Goal: Task Accomplishment & Management: Manage account settings

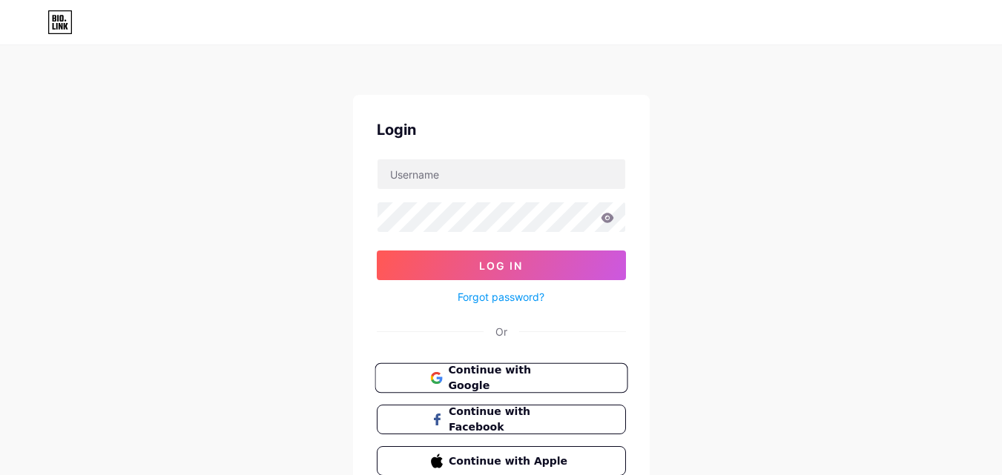
click at [527, 374] on span "Continue with Google" at bounding box center [510, 379] width 124 height 32
click at [484, 296] on link "Forgot password?" at bounding box center [501, 297] width 87 height 16
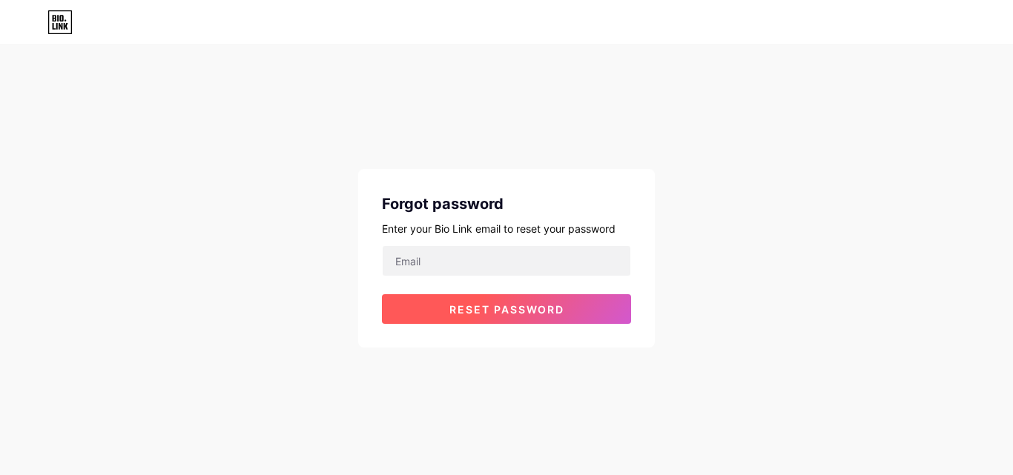
click at [484, 309] on span "Reset password" at bounding box center [506, 309] width 115 height 13
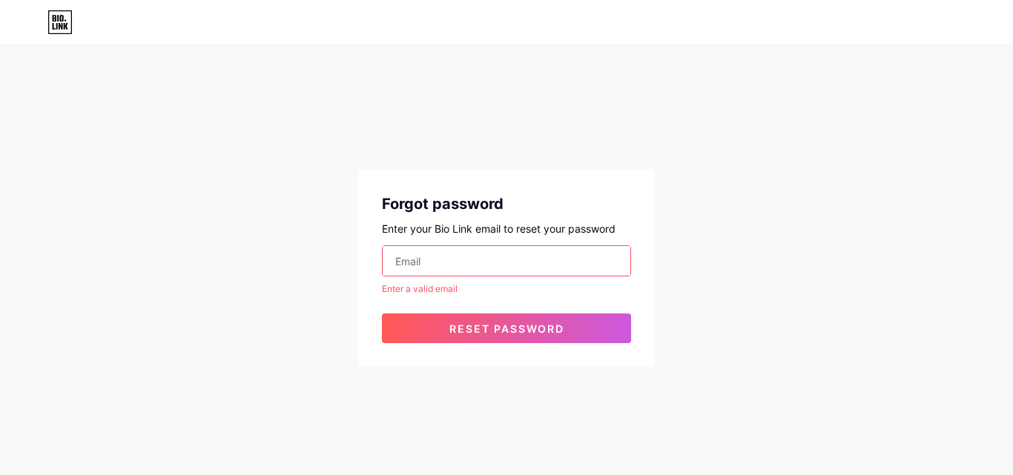
click at [480, 259] on input "email" at bounding box center [507, 261] width 248 height 30
type input "[EMAIL_ADDRESS][DOMAIN_NAME]"
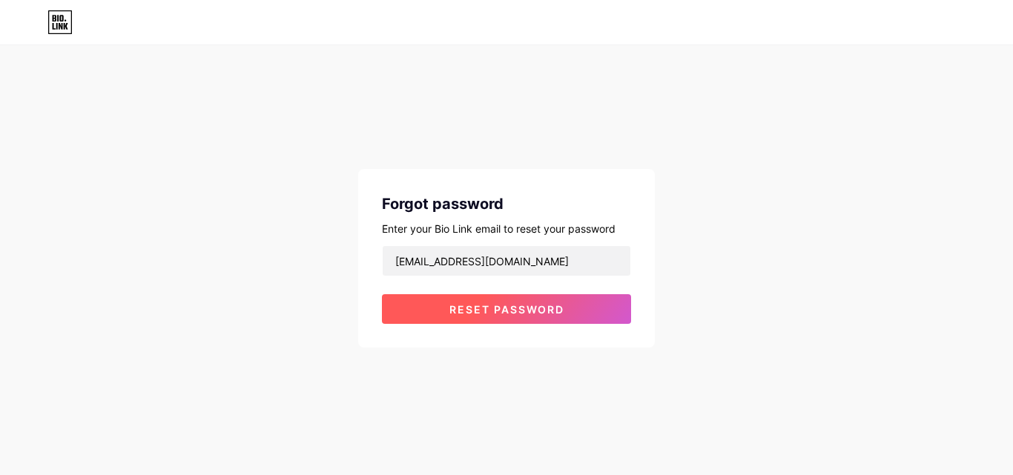
click at [475, 314] on span "Reset password" at bounding box center [506, 309] width 115 height 13
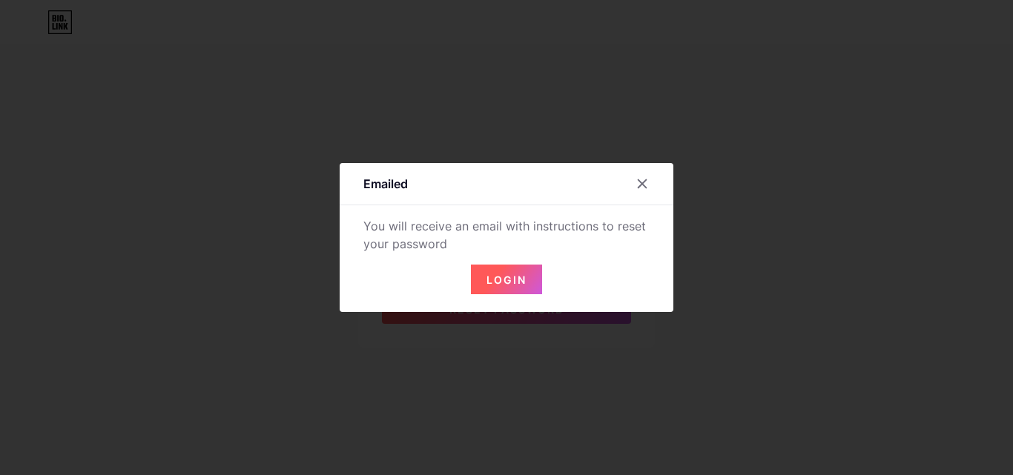
click at [499, 268] on button "Login" at bounding box center [506, 280] width 71 height 30
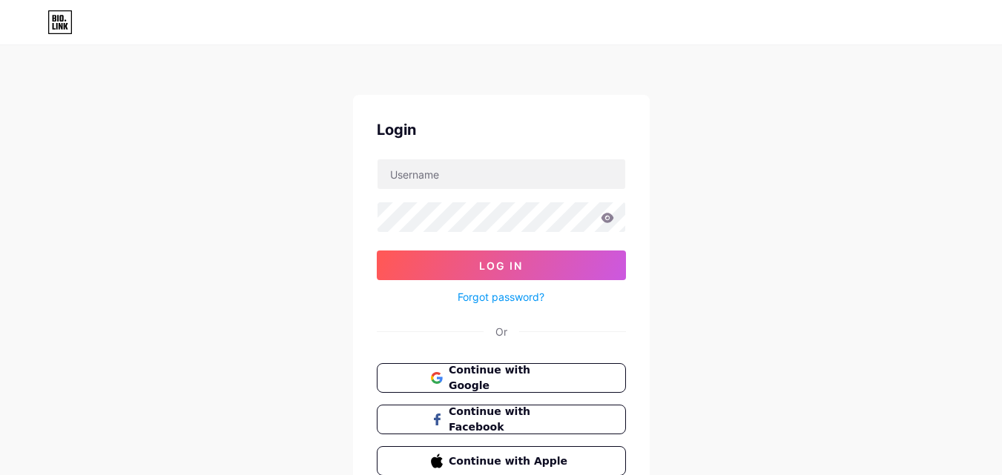
click at [511, 288] on div "Forgot password?" at bounding box center [501, 293] width 249 height 26
click at [511, 293] on link "Forgot password?" at bounding box center [501, 297] width 87 height 16
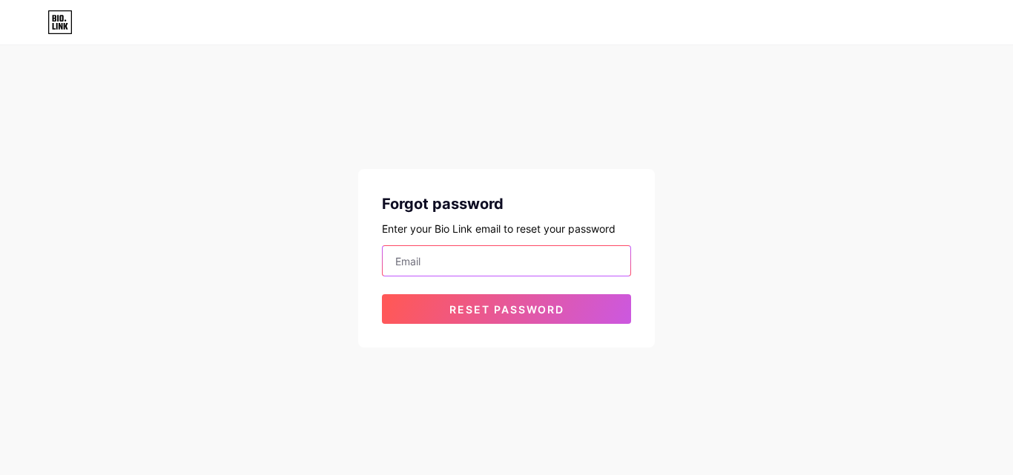
click at [521, 257] on input "email" at bounding box center [507, 261] width 248 height 30
type input "[EMAIL_ADDRESS][DOMAIN_NAME]"
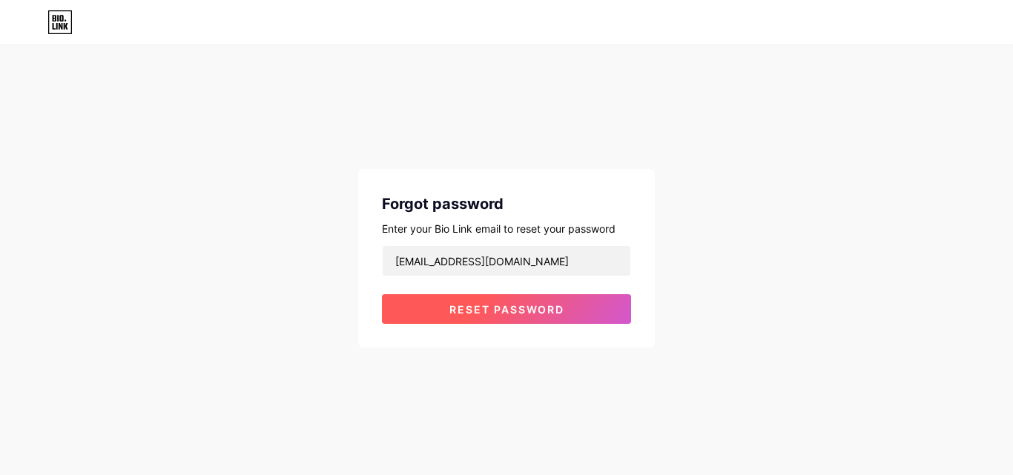
click at [516, 309] on span "Reset password" at bounding box center [506, 309] width 115 height 13
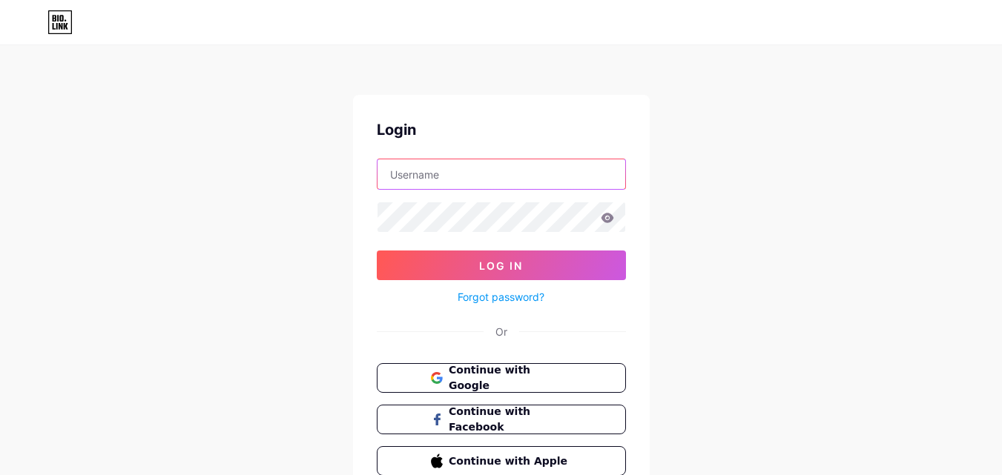
click at [527, 180] on input "text" at bounding box center [501, 174] width 248 height 30
click at [528, 180] on input "text" at bounding box center [501, 174] width 248 height 30
type input "[EMAIL_ADDRESS][DOMAIN_NAME]"
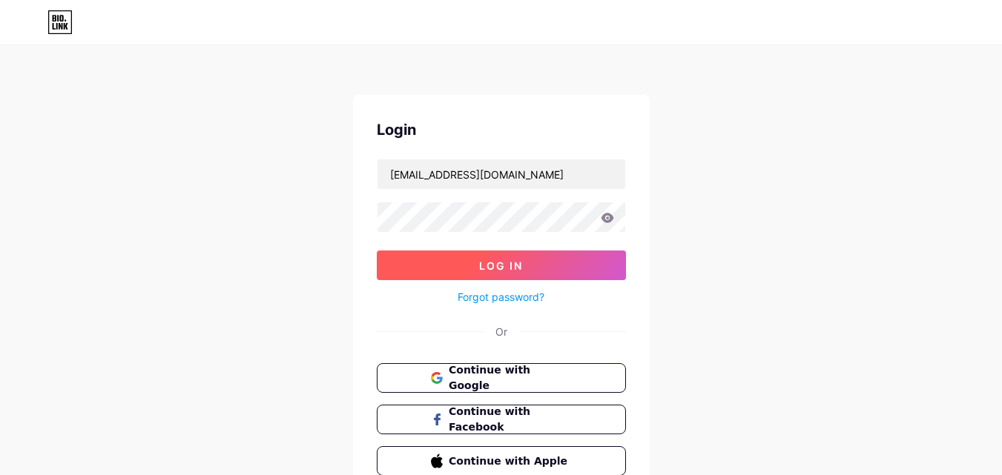
click at [562, 257] on button "Log In" at bounding box center [501, 266] width 249 height 30
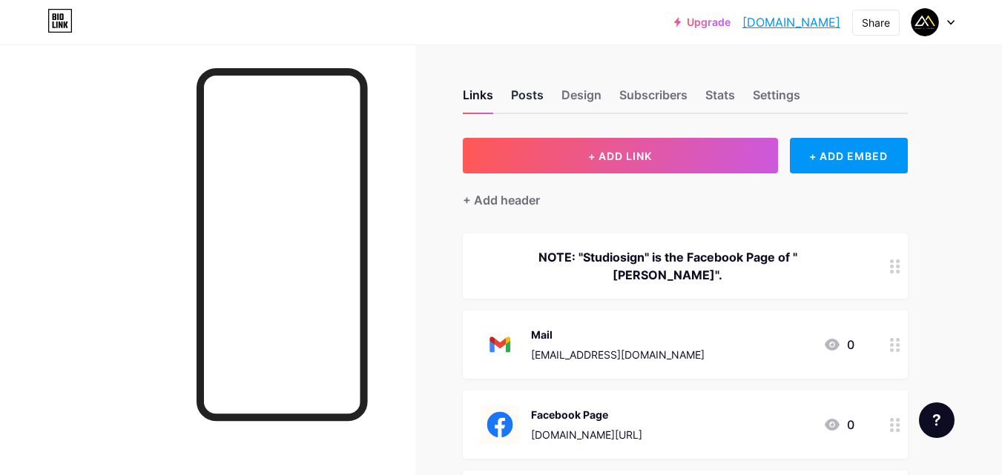
click at [527, 96] on div "Posts" at bounding box center [527, 99] width 33 height 27
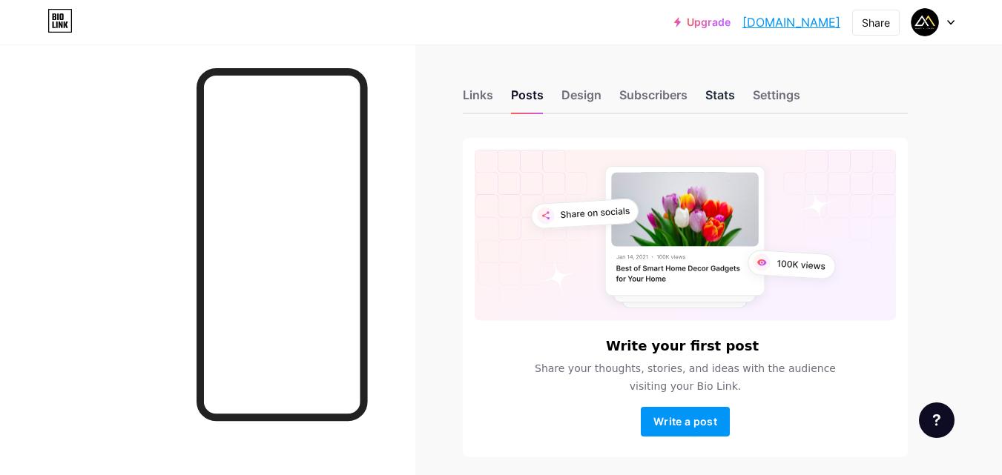
click at [728, 94] on div "Stats" at bounding box center [720, 99] width 30 height 27
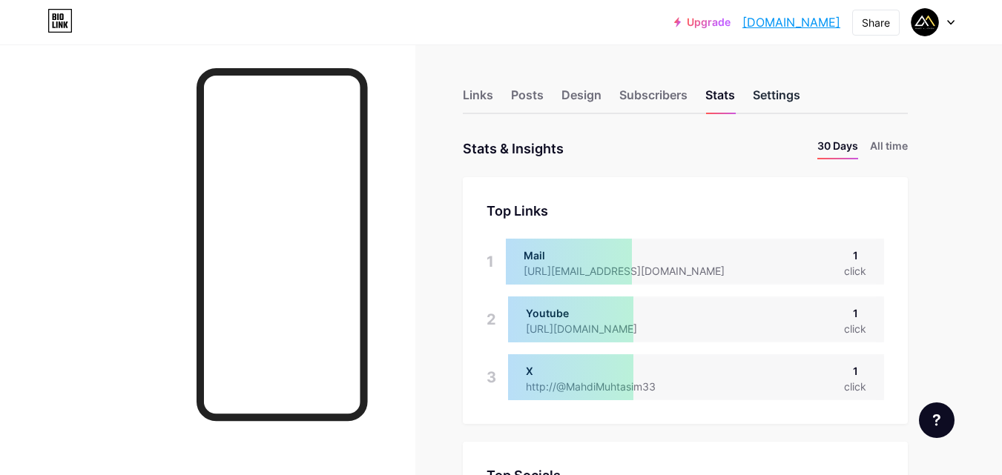
click at [776, 102] on div "Settings" at bounding box center [776, 99] width 47 height 27
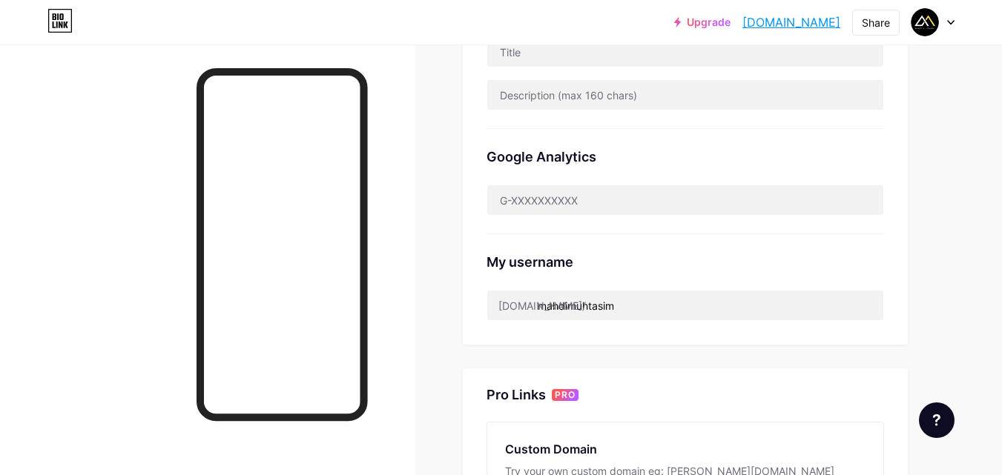
scroll to position [325, 0]
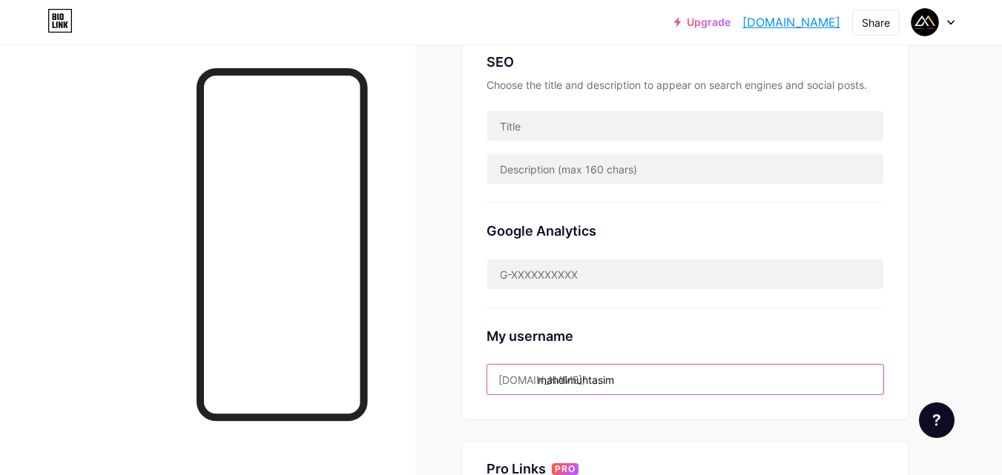
click at [668, 389] on input "mahdimuhtasim" at bounding box center [685, 380] width 396 height 30
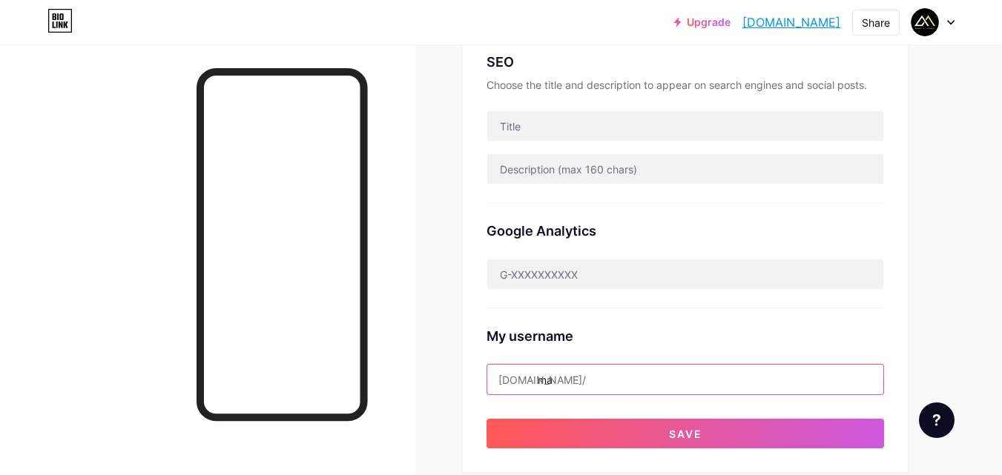
type input "m"
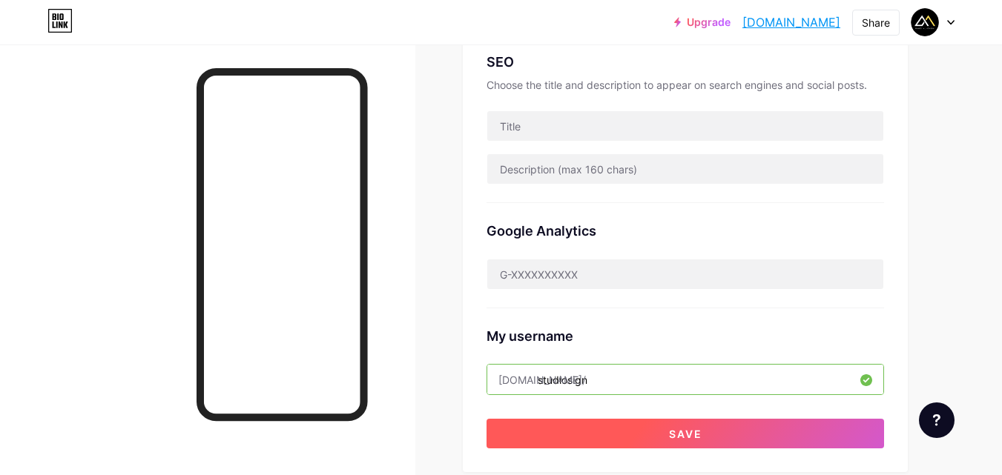
type input "studiosign"
click at [528, 439] on button "Save" at bounding box center [684, 434] width 397 height 30
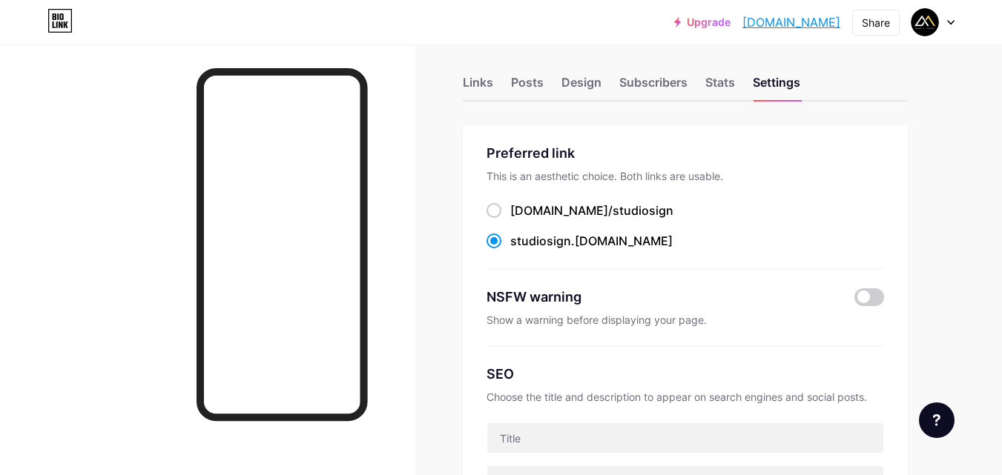
scroll to position [0, 0]
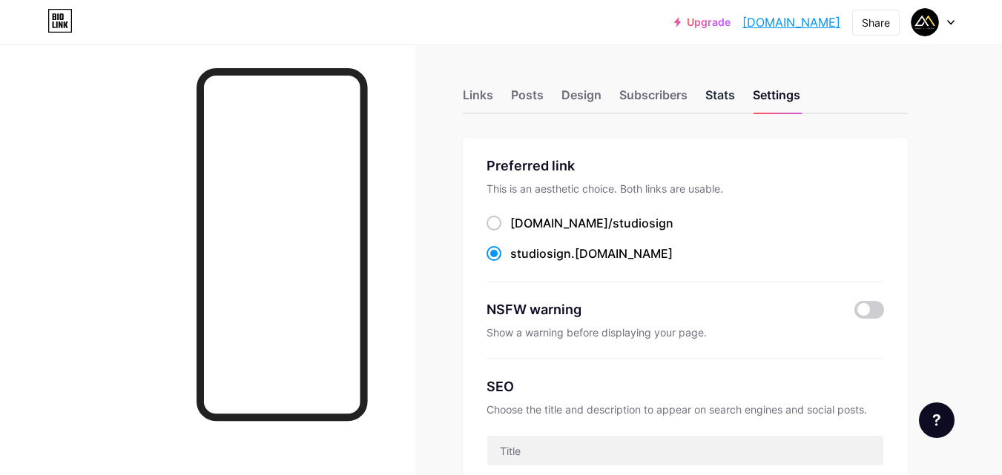
drag, startPoint x: 740, startPoint y: 99, endPoint x: 730, endPoint y: 99, distance: 9.6
click at [737, 99] on div "Links Posts Design Subscribers Stats Settings" at bounding box center [685, 88] width 445 height 52
click at [730, 99] on div "Stats" at bounding box center [720, 99] width 30 height 27
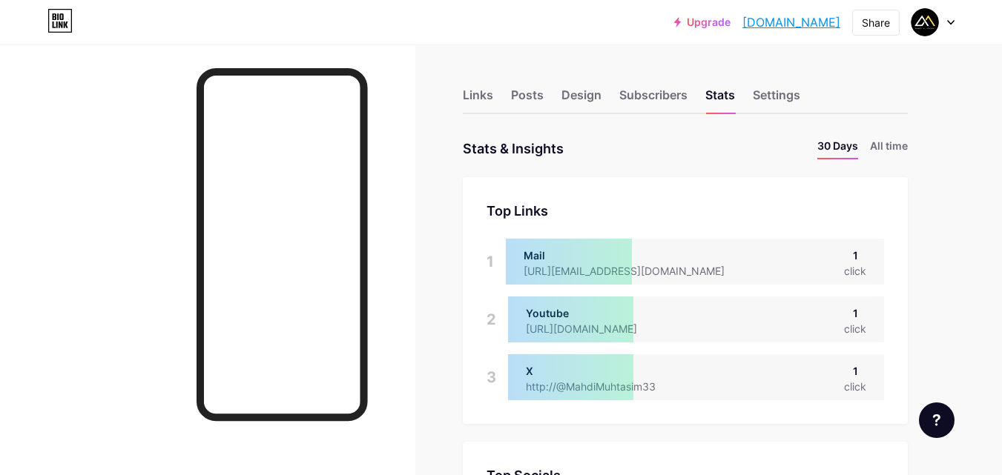
click at [952, 23] on icon at bounding box center [951, 23] width 6 height 4
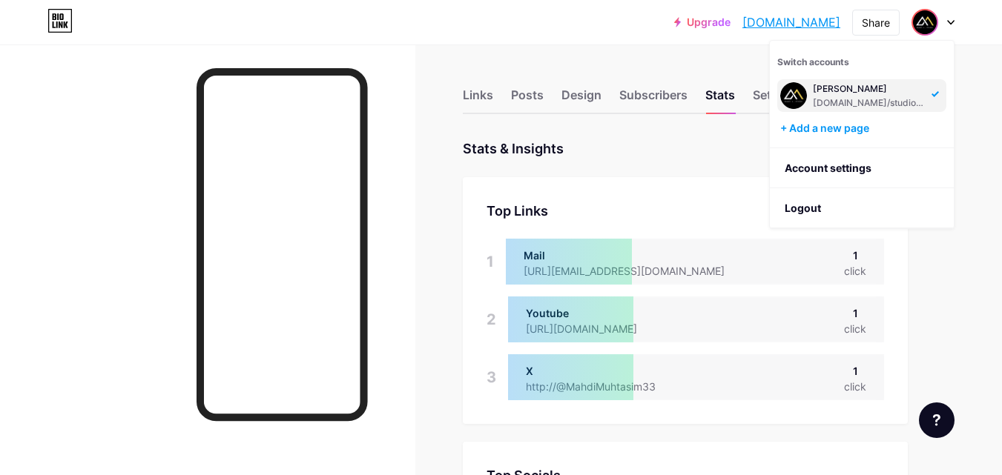
drag, startPoint x: 613, startPoint y: 163, endPoint x: 594, endPoint y: 135, distance: 33.7
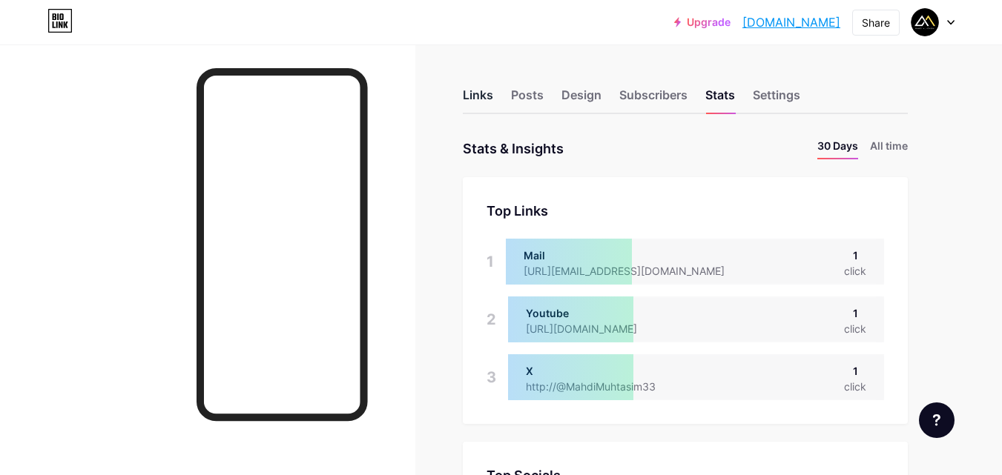
click at [481, 94] on div "Links" at bounding box center [478, 99] width 30 height 27
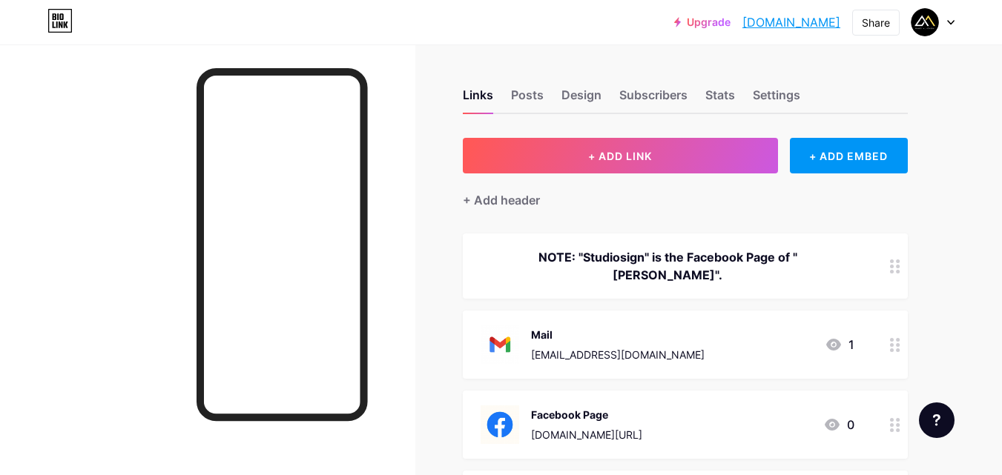
click at [632, 327] on div "Mail" at bounding box center [618, 335] width 174 height 16
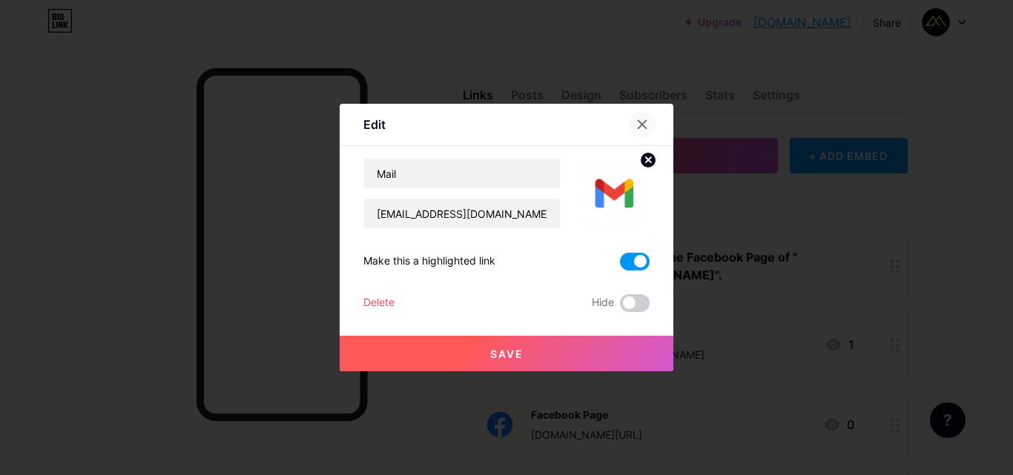
click at [645, 119] on icon at bounding box center [642, 125] width 12 height 12
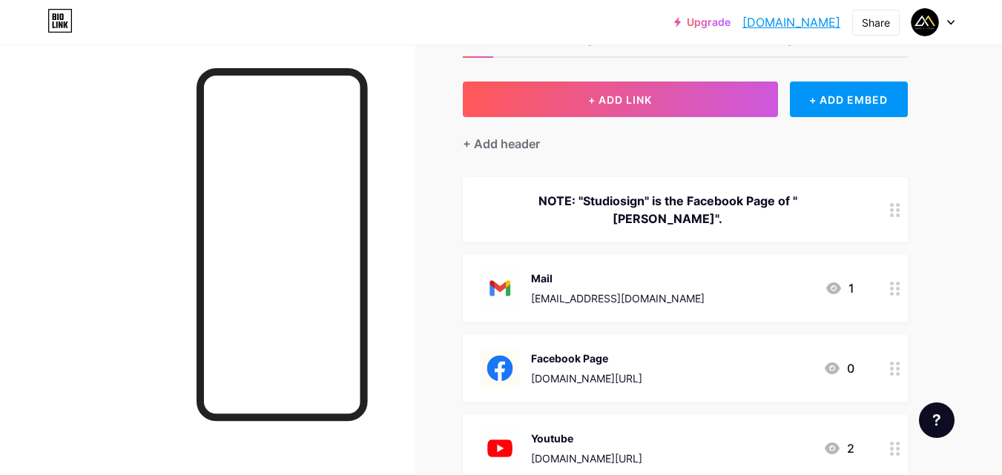
scroll to position [148, 0]
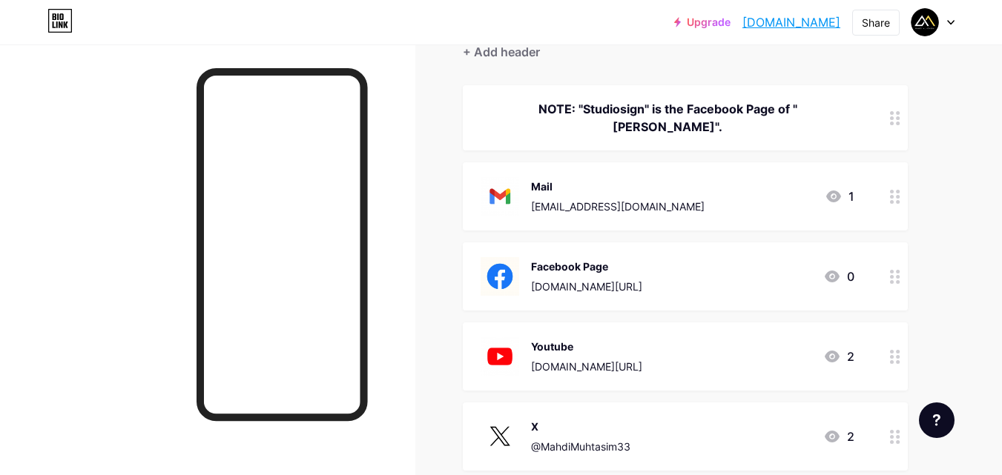
click at [642, 274] on div "Facebook Page www.facebook.com/share/15xBRawUxW/" at bounding box center [586, 276] width 111 height 39
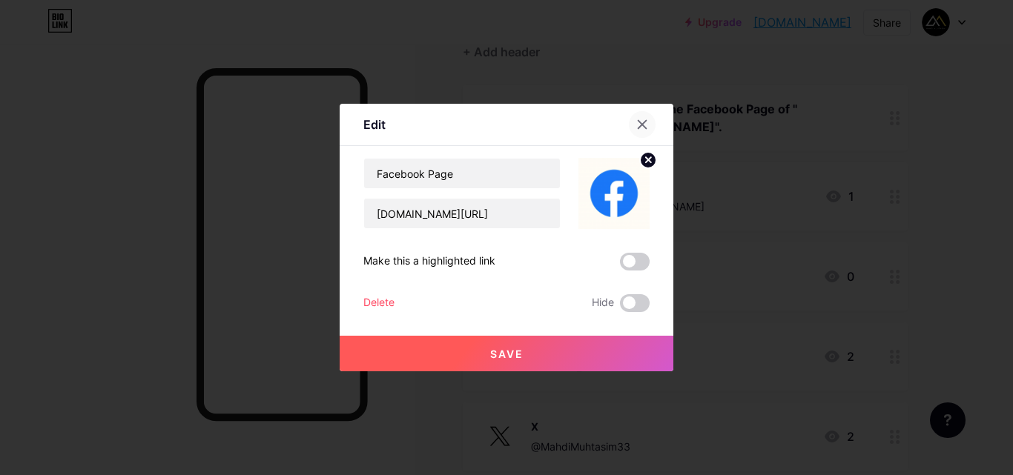
click at [638, 127] on icon at bounding box center [642, 125] width 12 height 12
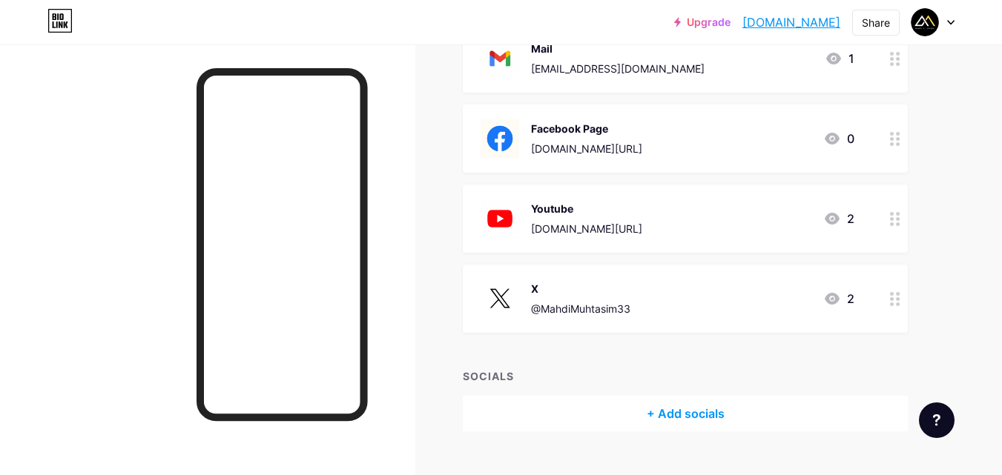
scroll to position [297, 0]
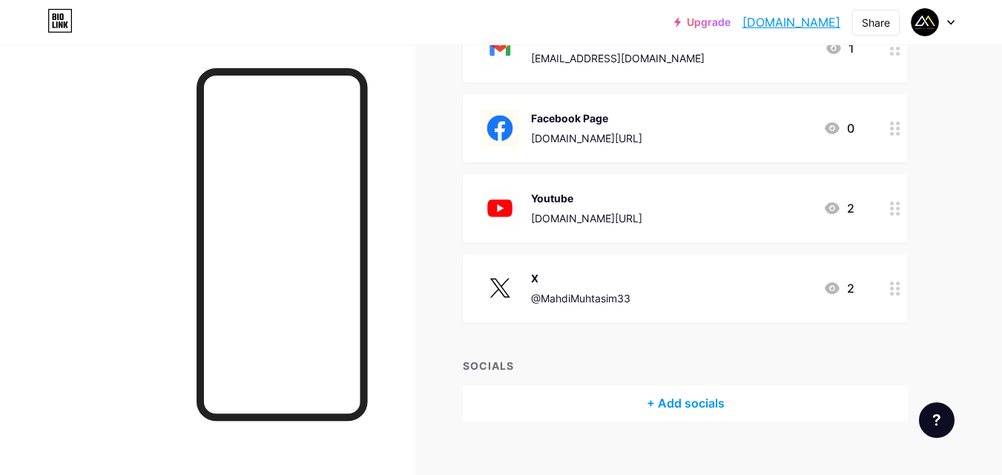
click at [721, 265] on div "X @MahdiMuhtasim33 2" at bounding box center [685, 288] width 445 height 68
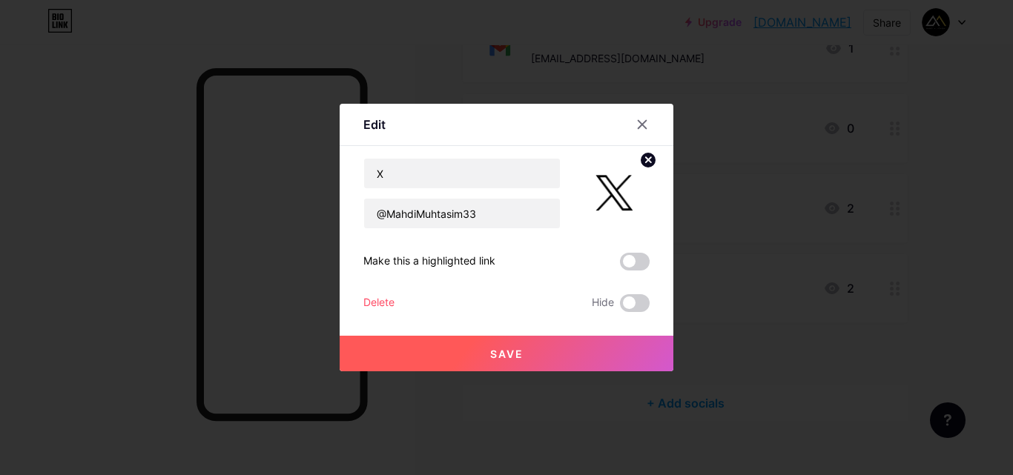
click at [383, 302] on div "Delete" at bounding box center [378, 303] width 31 height 18
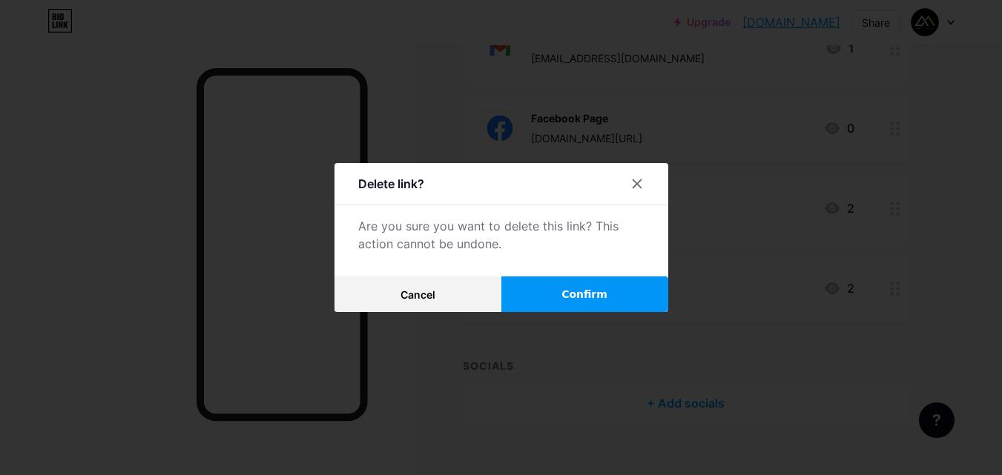
click at [557, 297] on button "Confirm" at bounding box center [584, 295] width 167 height 36
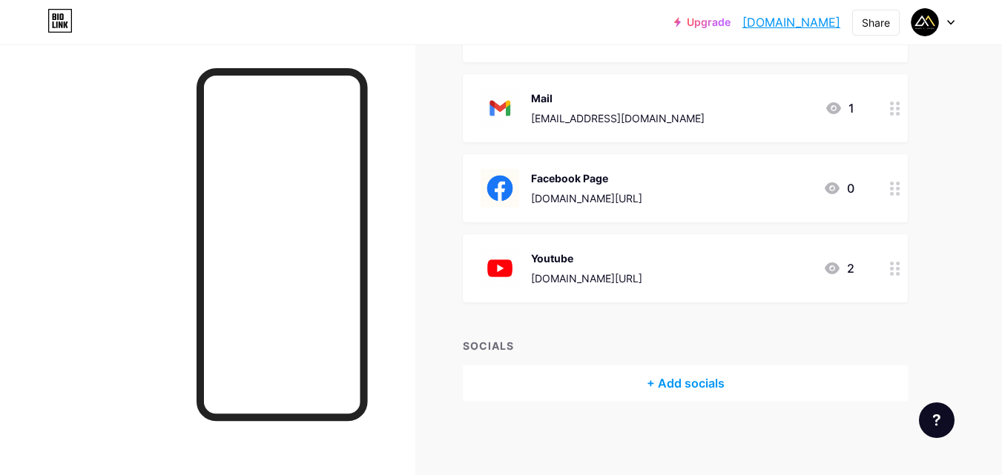
scroll to position [236, 0]
click at [597, 172] on div "Facebook Page" at bounding box center [586, 179] width 111 height 16
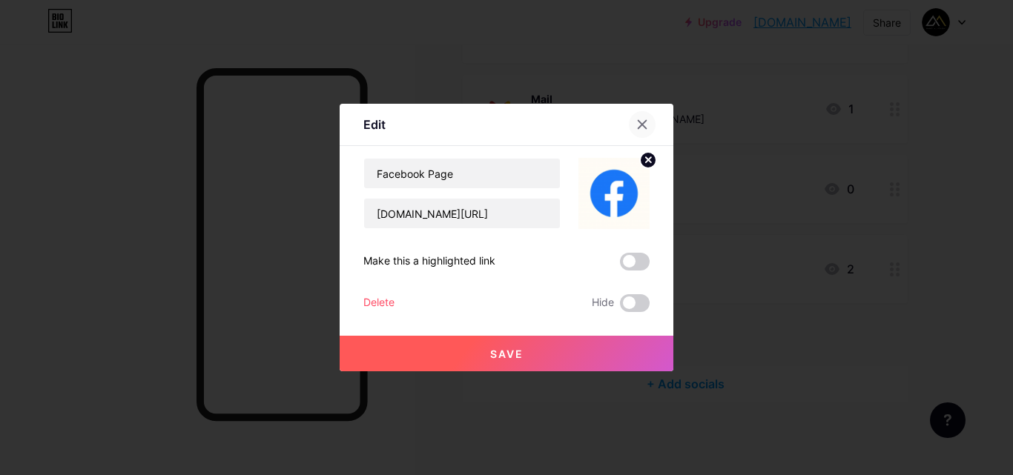
click at [639, 119] on icon at bounding box center [642, 125] width 12 height 12
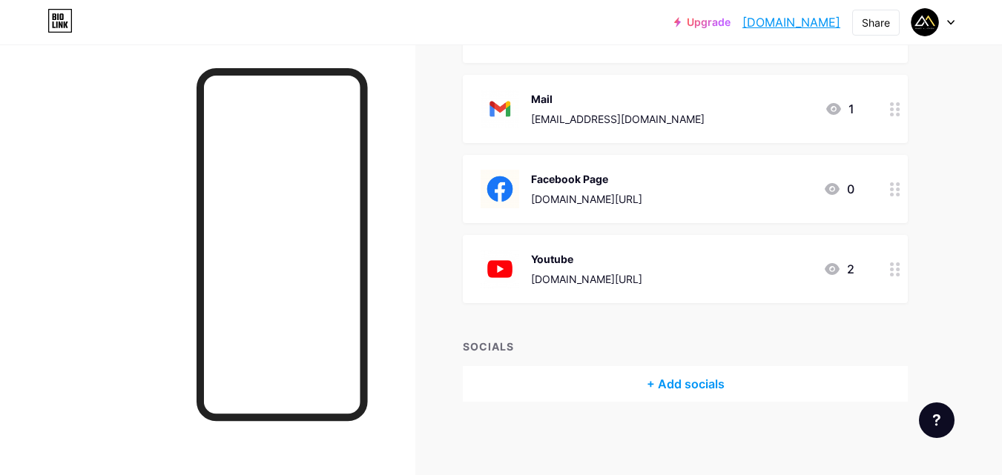
click at [641, 238] on div "Youtube youtube.com/@studiosign?si=FMZgyP8ICb10OP0W 2" at bounding box center [685, 269] width 445 height 68
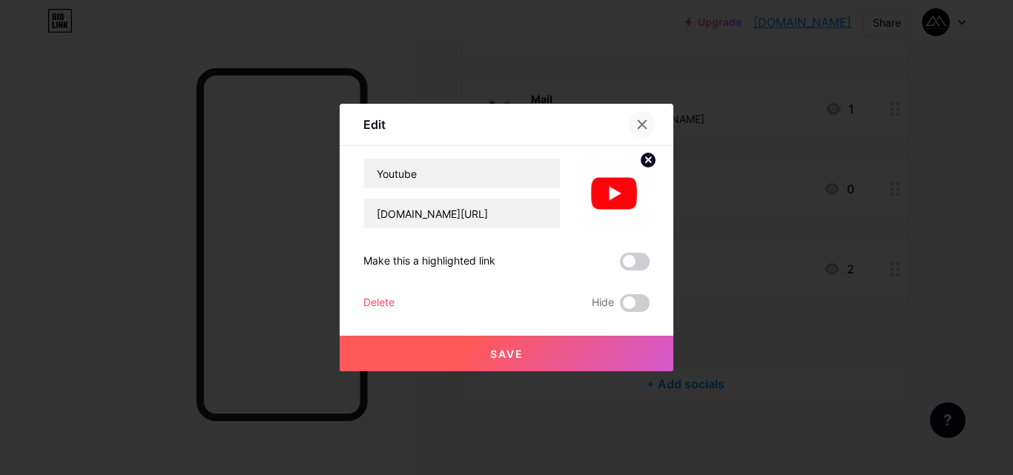
click at [636, 122] on div at bounding box center [642, 124] width 27 height 27
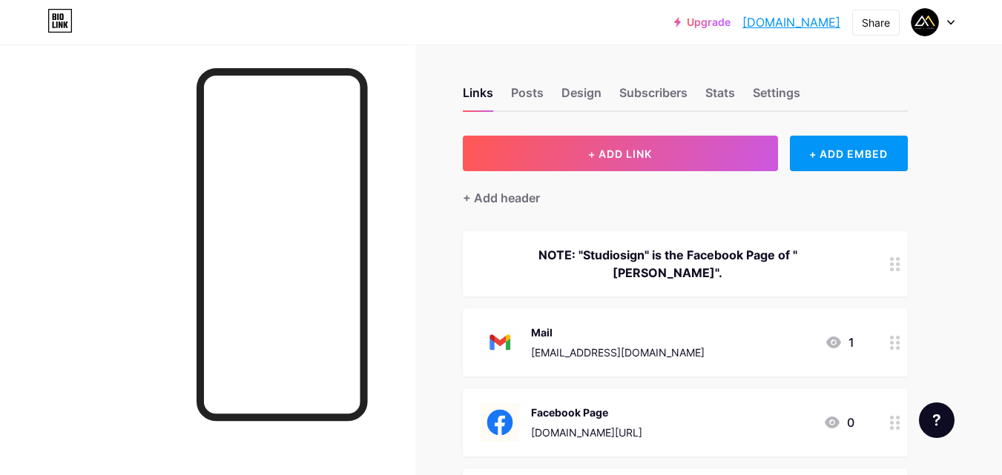
scroll to position [0, 0]
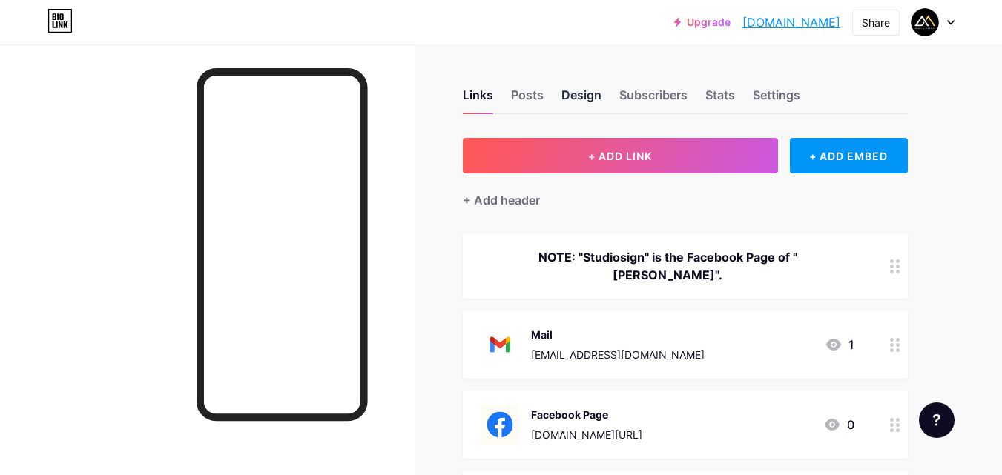
click at [583, 96] on div "Design" at bounding box center [581, 99] width 40 height 27
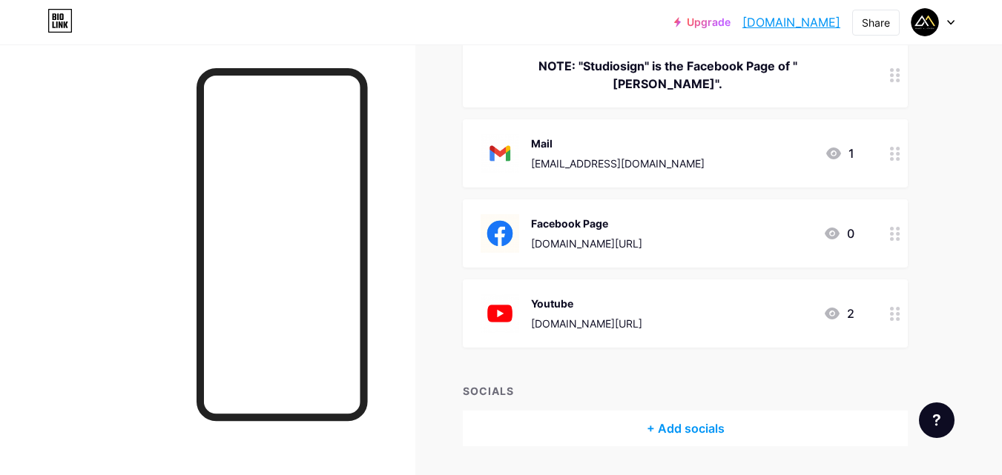
scroll to position [236, 0]
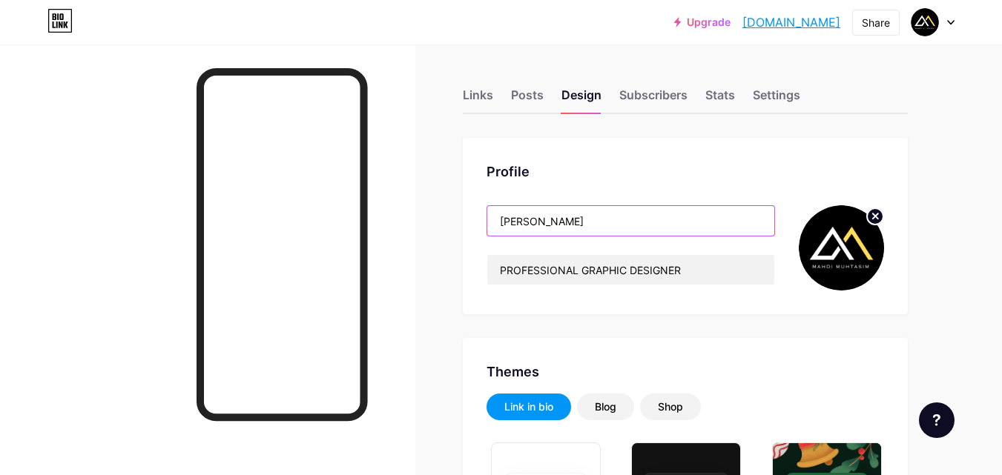
click at [612, 224] on input "Mahdi Muhtasim" at bounding box center [630, 221] width 287 height 30
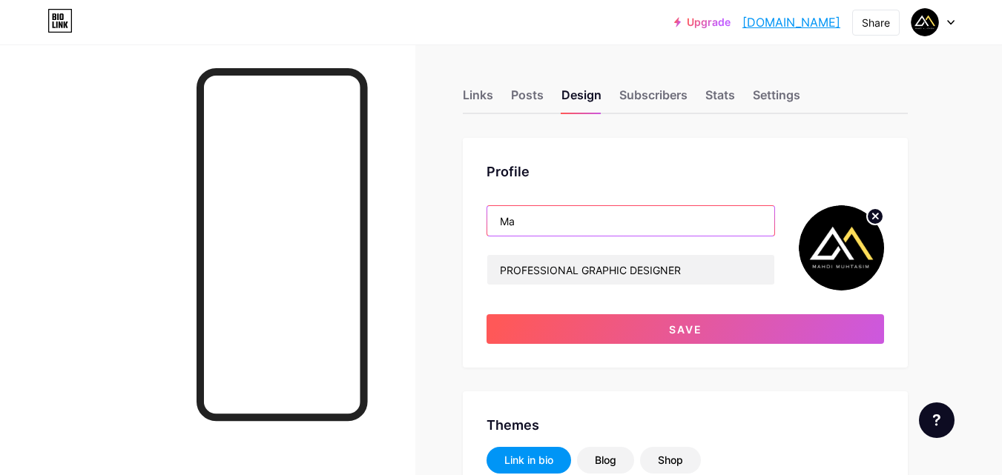
type input "M"
type input "Studiosign by [PERSON_NAME]"
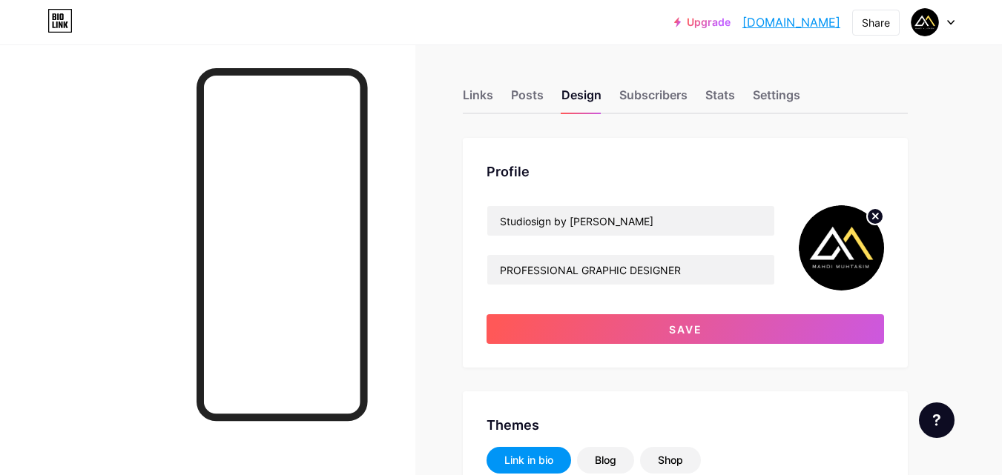
click at [877, 216] on circle at bounding box center [875, 216] width 16 height 16
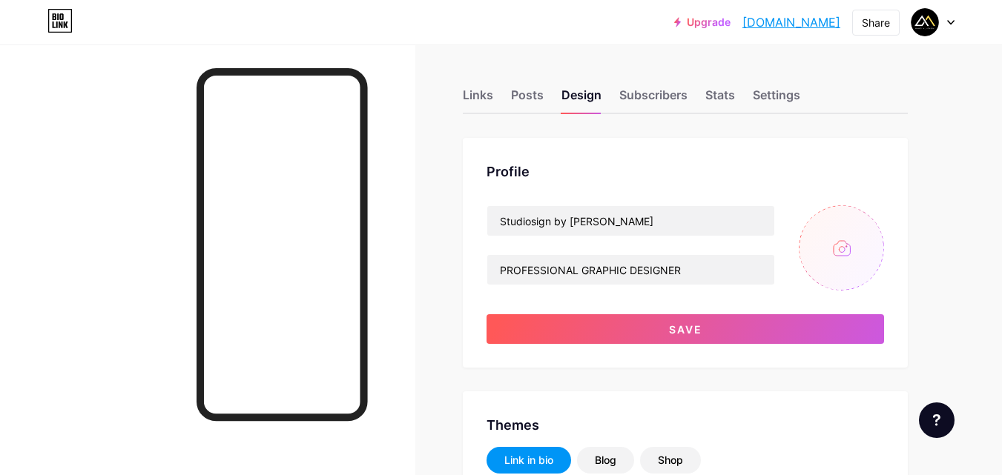
click at [854, 251] on input "file" at bounding box center [841, 247] width 85 height 85
type input "C:\fakepath\Yellow and Grey Pastel Grunge Designer Brand Logo_20250502_192943_0…"
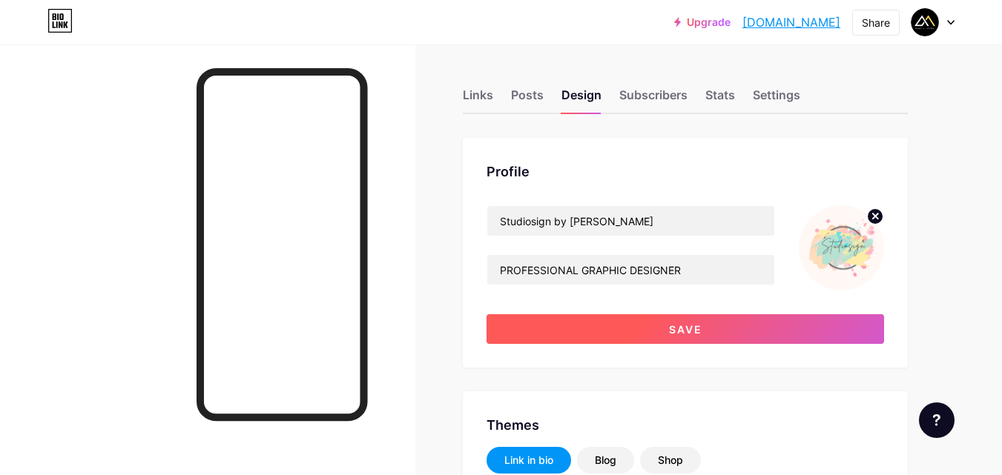
click at [732, 331] on button "Save" at bounding box center [684, 329] width 397 height 30
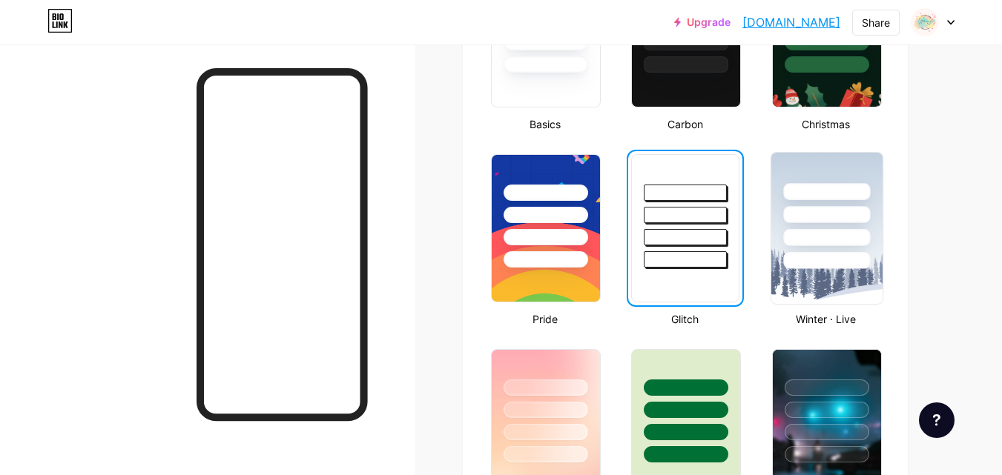
scroll to position [519, 0]
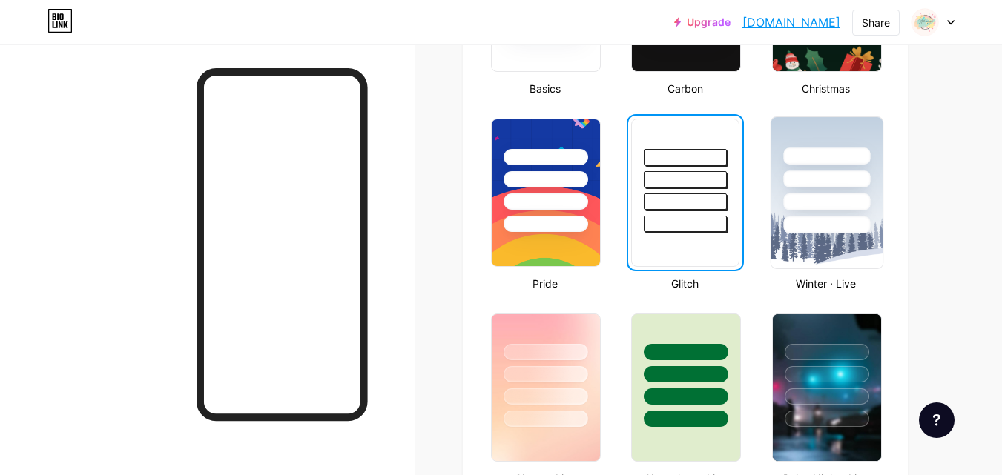
click at [846, 210] on div at bounding box center [826, 202] width 87 height 17
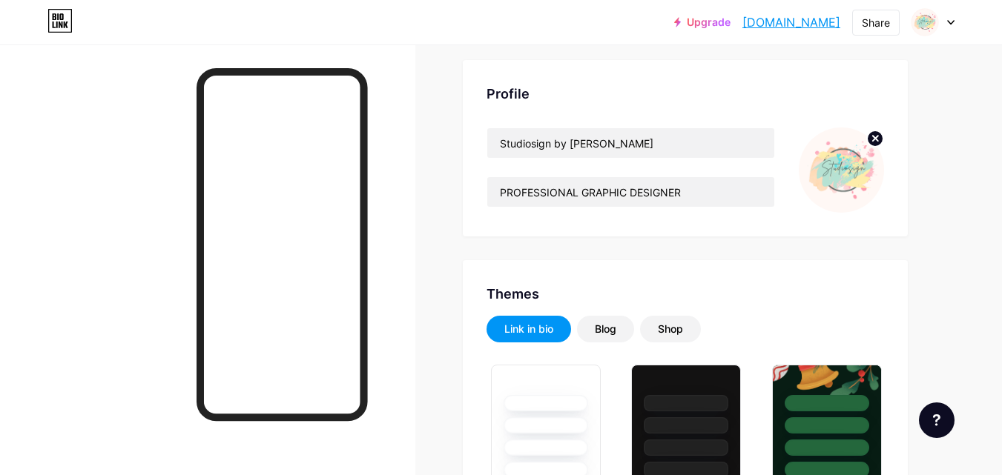
scroll to position [0, 0]
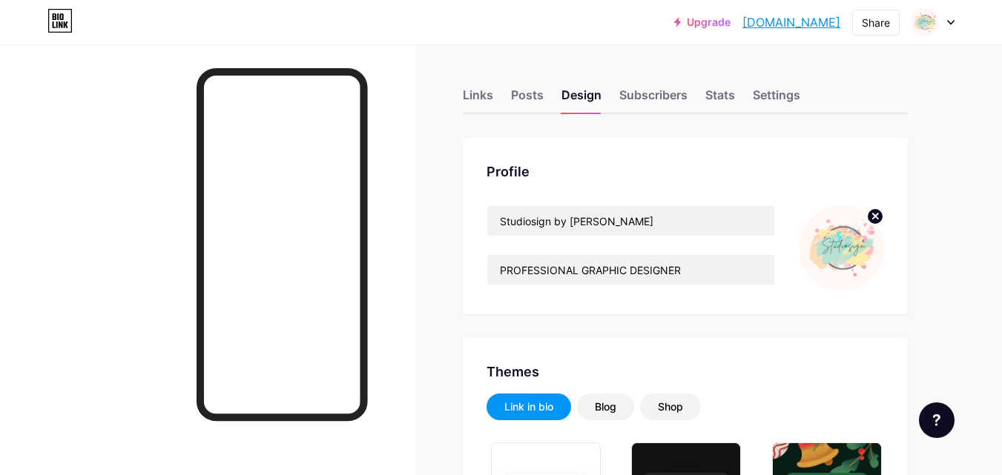
click at [70, 16] on icon at bounding box center [59, 21] width 25 height 24
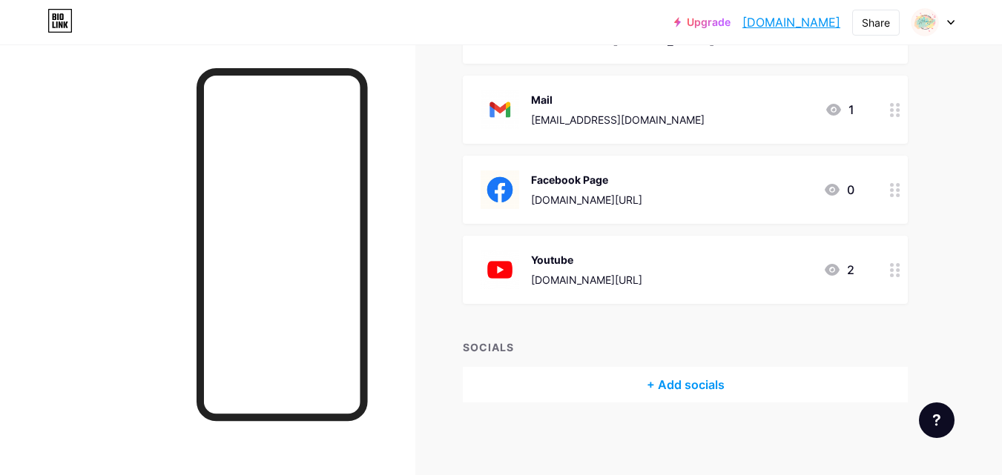
scroll to position [236, 0]
click at [949, 424] on div at bounding box center [937, 421] width 36 height 36
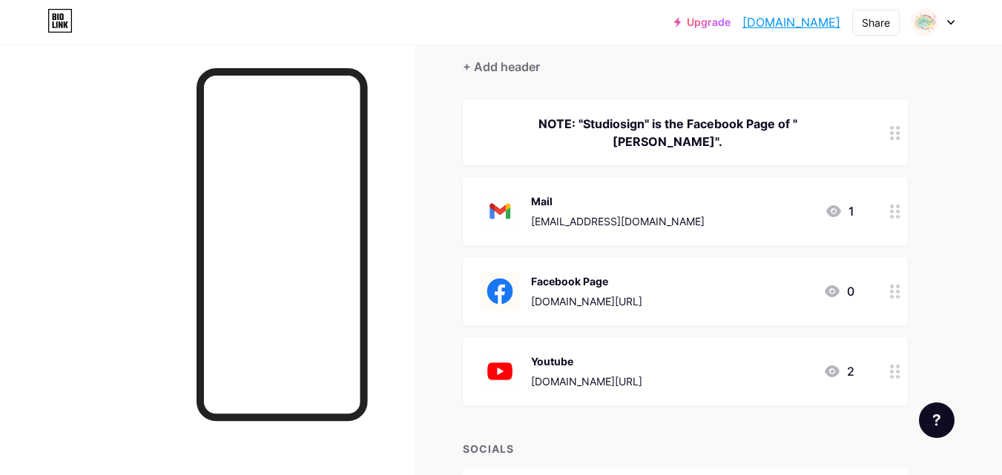
scroll to position [0, 0]
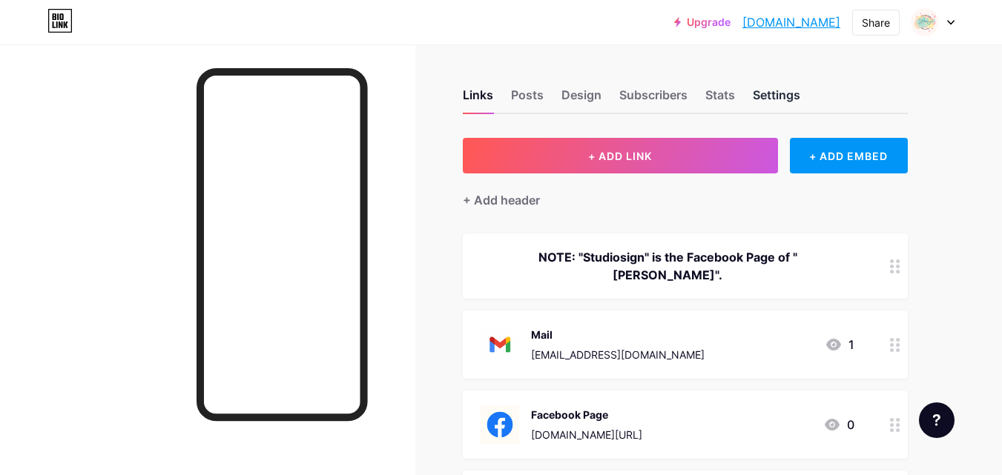
click at [785, 98] on div "Settings" at bounding box center [776, 99] width 47 height 27
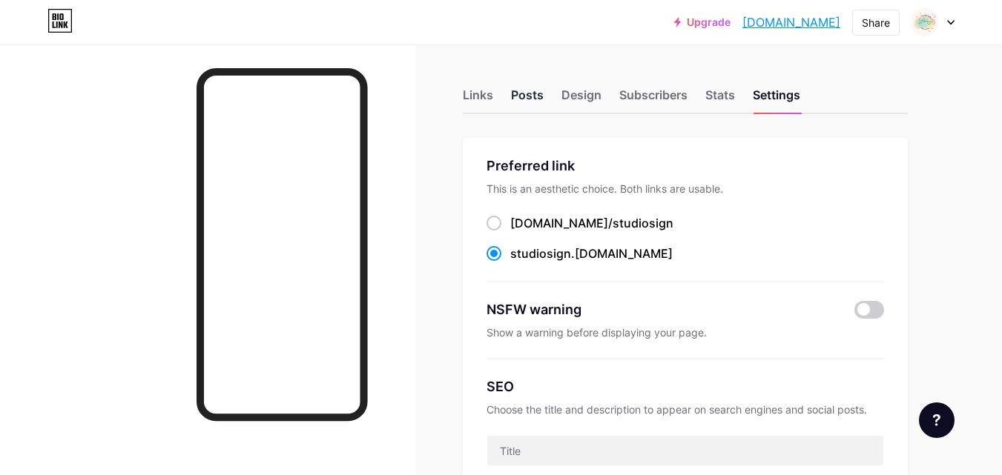
click at [534, 95] on div "Posts" at bounding box center [527, 99] width 33 height 27
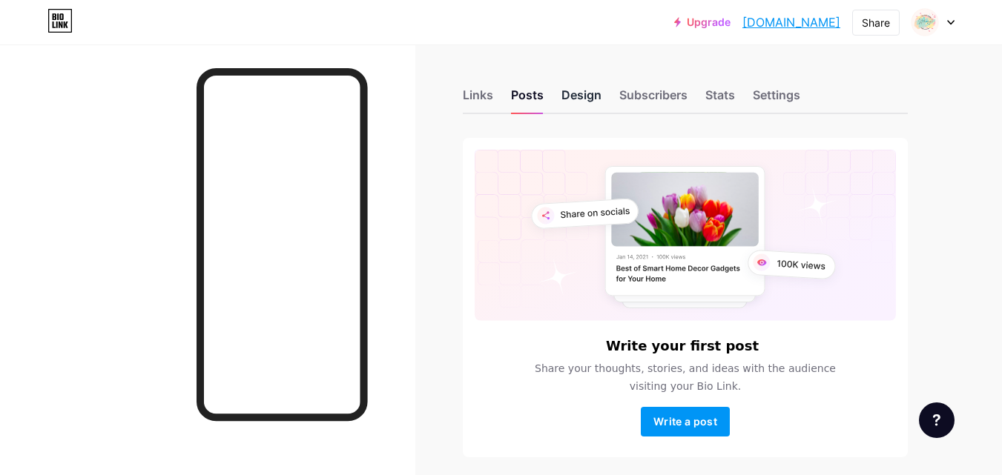
click at [575, 95] on div "Design" at bounding box center [581, 99] width 40 height 27
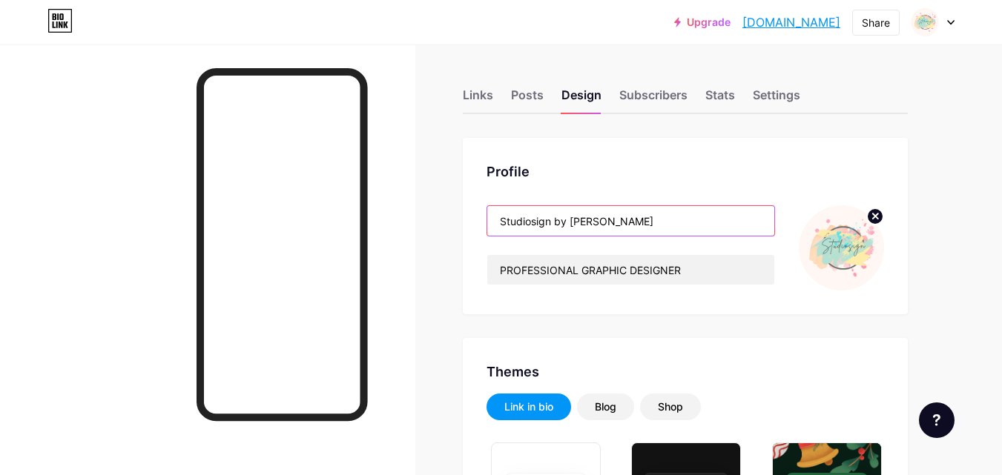
click at [558, 220] on input "Studiosign by [PERSON_NAME]" at bounding box center [630, 221] width 287 height 30
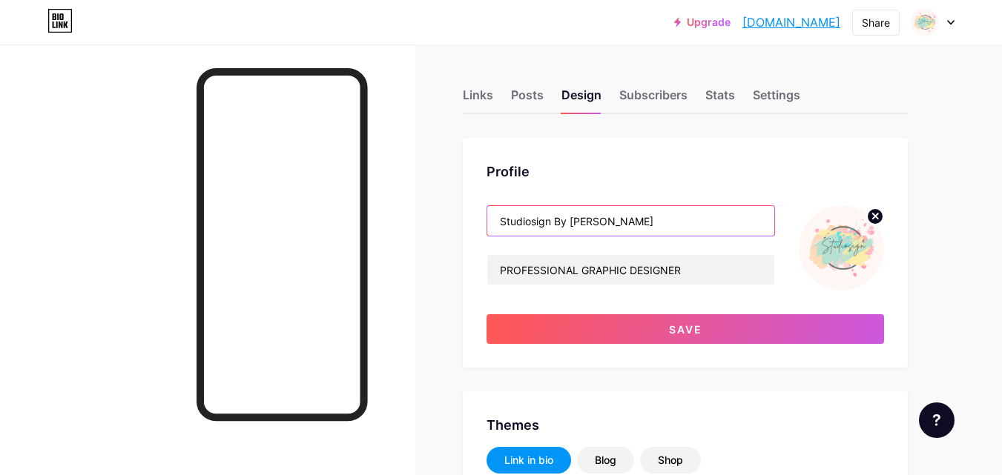
type input "Studiosign By [PERSON_NAME]"
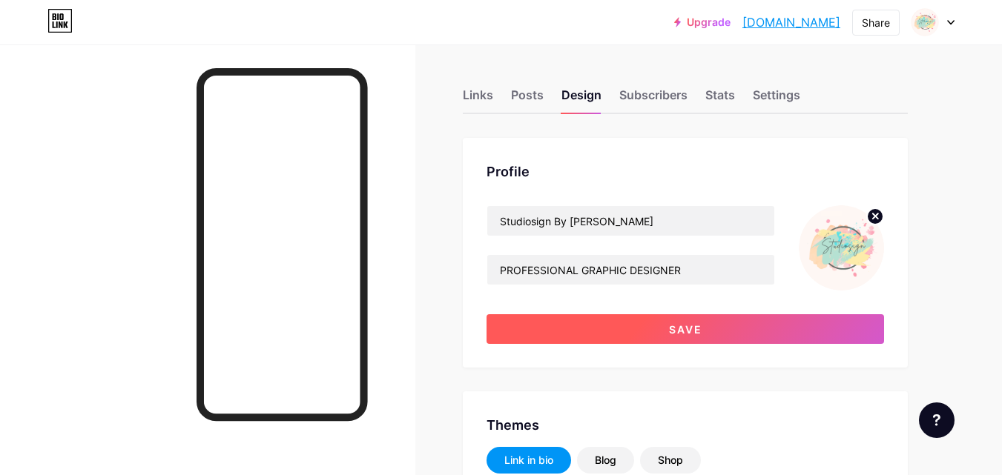
click at [658, 323] on button "Save" at bounding box center [684, 329] width 397 height 30
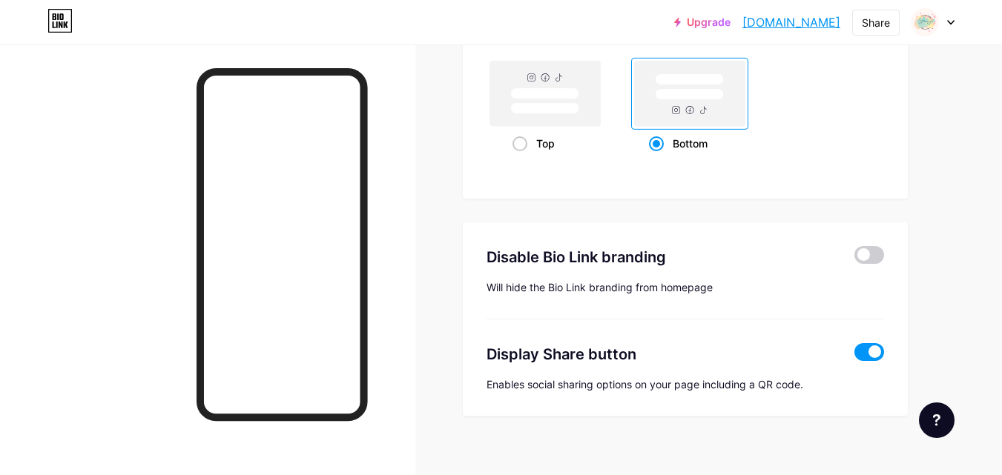
scroll to position [2048, 0]
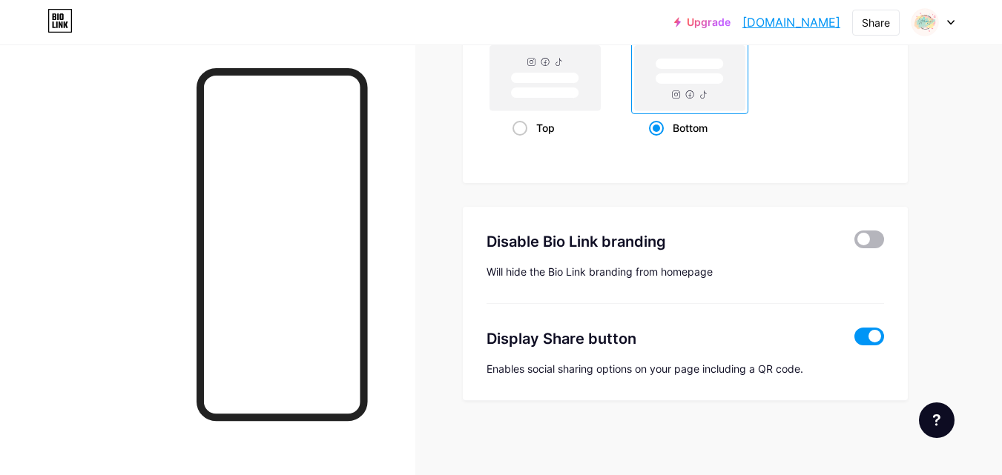
click at [873, 237] on span at bounding box center [869, 240] width 30 height 18
click at [854, 243] on input "checkbox" at bounding box center [854, 243] width 0 height 0
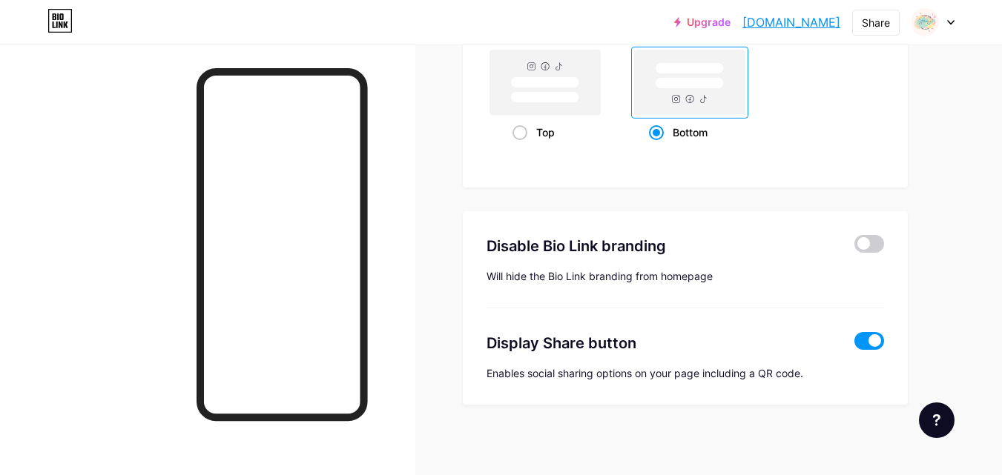
scroll to position [2048, 0]
